Goal: Task Accomplishment & Management: Manage account settings

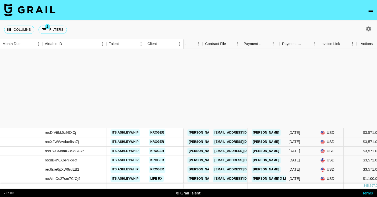
scroll to position [100, 474]
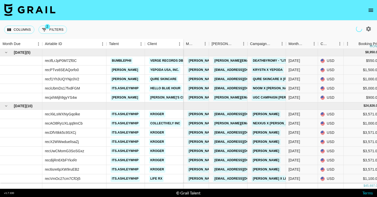
click at [372, 10] on icon "open drawer" at bounding box center [370, 10] width 5 height 3
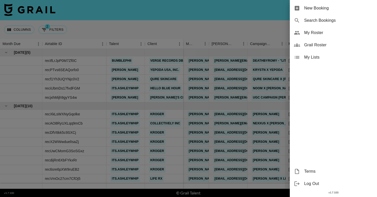
click at [308, 34] on span "My Roster" at bounding box center [338, 33] width 69 height 6
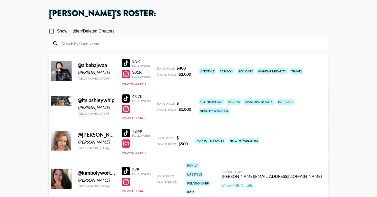
scroll to position [24, 0]
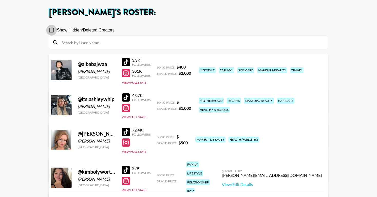
click at [53, 30] on input "Show Hidden/Deleted Creators" at bounding box center [51, 30] width 11 height 11
checkbox input "false"
click at [158, 102] on link "View/Edit Details" at bounding box center [108, 104] width 100 height 5
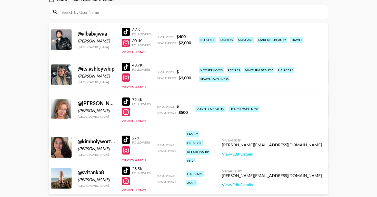
scroll to position [111, 0]
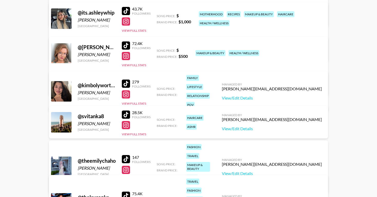
click at [96, 82] on div "@ kimbolyworthing" at bounding box center [97, 85] width 38 height 6
click at [280, 96] on link "View/Edit Details" at bounding box center [272, 98] width 100 height 5
click at [278, 128] on link "View/Edit Details" at bounding box center [272, 128] width 100 height 5
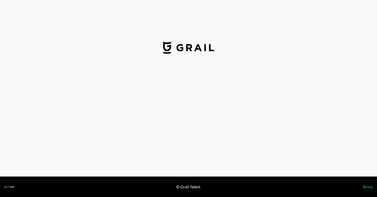
select select "USD"
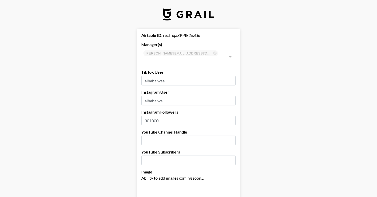
click at [230, 53] on div at bounding box center [229, 56] width 7 height 7
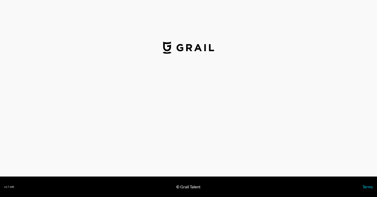
select select "USD"
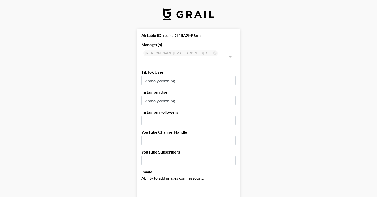
click at [179, 76] on input "kimbolyworthing" at bounding box center [188, 81] width 94 height 10
click at [179, 96] on input "kimbolyworthing" at bounding box center [188, 101] width 94 height 10
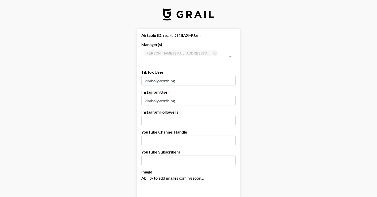
click at [179, 96] on input "kimbolyworthing" at bounding box center [188, 101] width 94 height 10
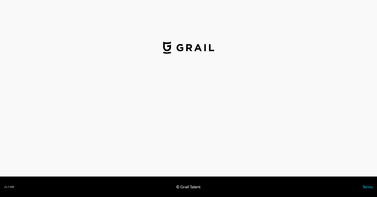
select select "USD"
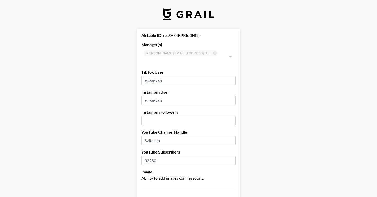
click at [161, 76] on input "svitanka8" at bounding box center [188, 81] width 94 height 10
click at [161, 96] on input "svitanka8" at bounding box center [188, 101] width 94 height 10
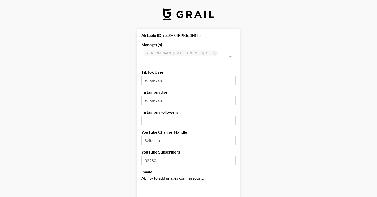
click at [161, 96] on input "svitanka8" at bounding box center [188, 101] width 94 height 10
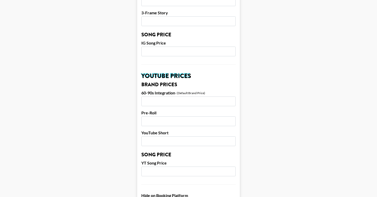
scroll to position [143, 0]
